Goal: Information Seeking & Learning: Understand process/instructions

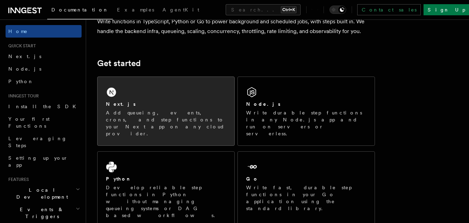
scroll to position [69, 0]
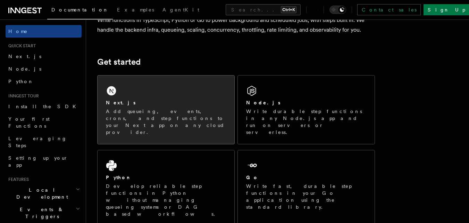
click at [138, 112] on p "Add queueing, events, crons, and step functions to your Next app on any cloud p…" at bounding box center [166, 122] width 120 height 28
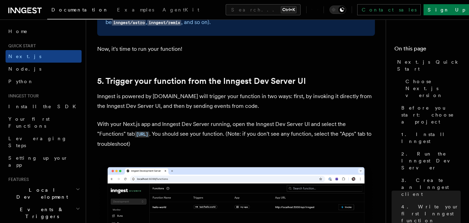
scroll to position [1563, 0]
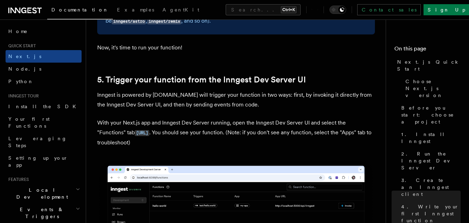
click at [184, 90] on p "Inngest is powered by [DOMAIN_NAME] will trigger your function in two ways: fir…" at bounding box center [236, 99] width 278 height 19
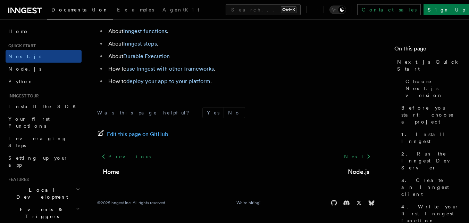
scroll to position [4456, 0]
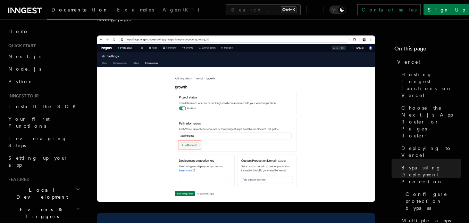
scroll to position [1216, 0]
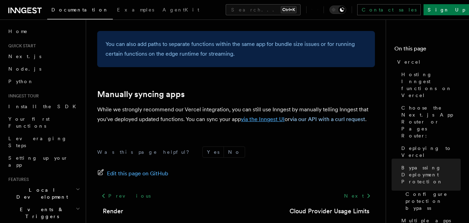
click at [265, 116] on link "via the Inngest UI" at bounding box center [263, 119] width 44 height 7
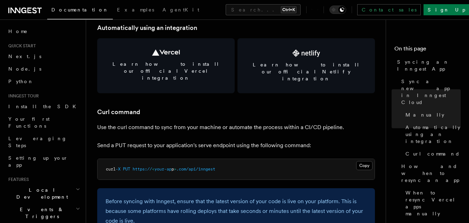
scroll to position [975, 0]
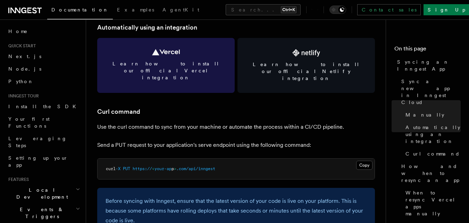
click at [159, 56] on link "Learn how to install our official Vercel integration" at bounding box center [166, 65] width 138 height 55
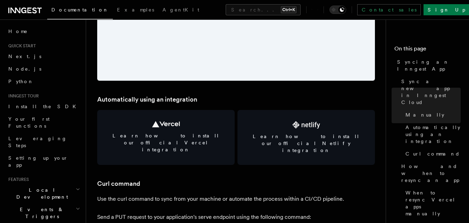
scroll to position [906, 0]
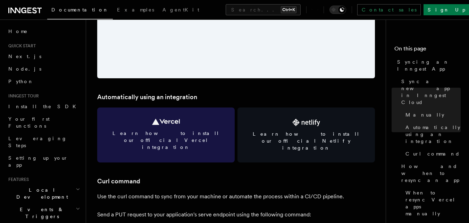
click at [157, 120] on icon at bounding box center [166, 121] width 28 height 6
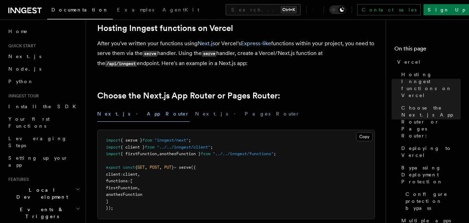
scroll to position [104, 0]
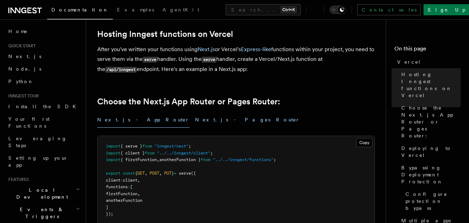
click at [195, 119] on button "Next.js - Pages Router" at bounding box center [247, 120] width 105 height 16
click at [134, 120] on button "Next.js - App Router" at bounding box center [143, 120] width 92 height 16
click at [195, 122] on button "Next.js - Pages Router" at bounding box center [247, 120] width 105 height 16
click at [126, 119] on button "Next.js - App Router" at bounding box center [143, 120] width 92 height 16
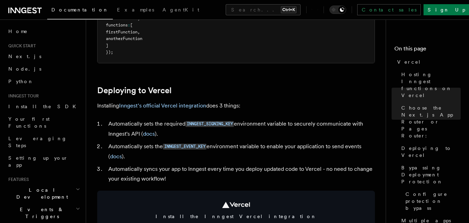
scroll to position [278, 0]
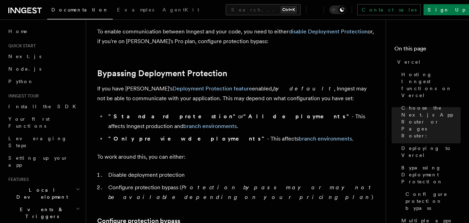
scroll to position [478, 0]
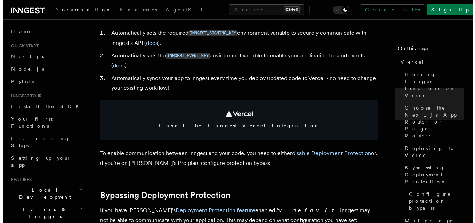
scroll to position [382, 0]
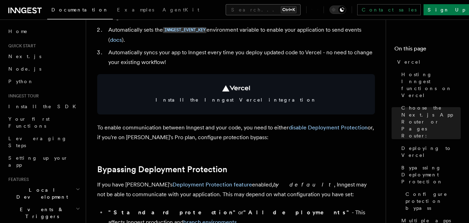
click at [226, 14] on button "Search... Ctrl+K" at bounding box center [263, 9] width 75 height 11
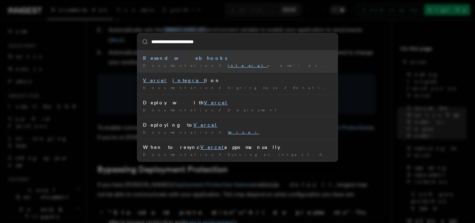
type input "**********"
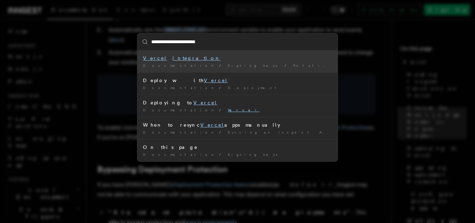
click at [172, 59] on mark "integration" at bounding box center [196, 58] width 48 height 6
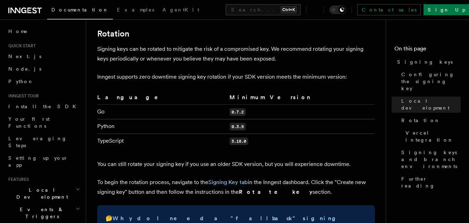
scroll to position [452, 0]
